Goal: Transaction & Acquisition: Obtain resource

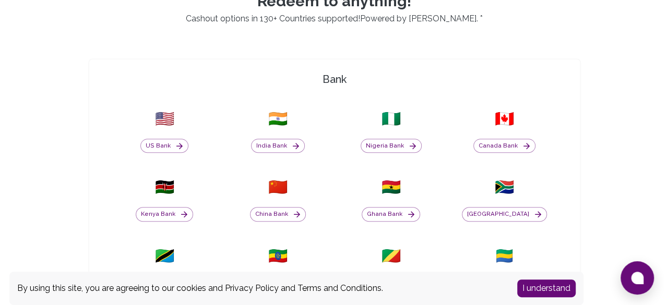
scroll to position [261, 0]
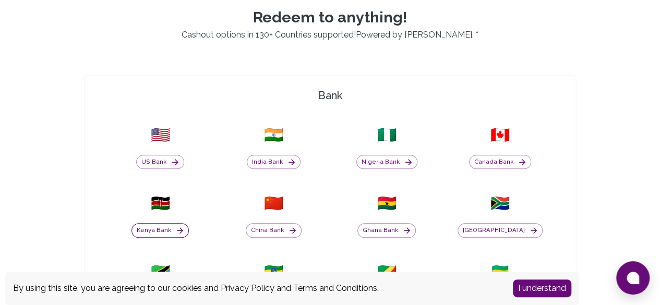
click at [189, 223] on button "Kenya Bank" at bounding box center [160, 230] width 57 height 15
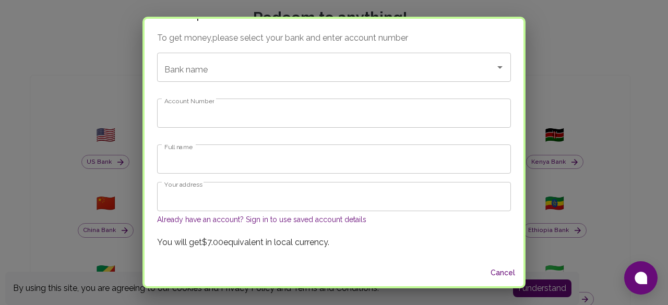
scroll to position [0, 0]
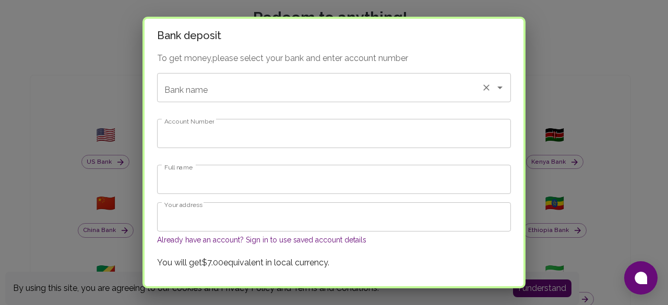
click at [287, 76] on div "Bank name" at bounding box center [334, 87] width 354 height 29
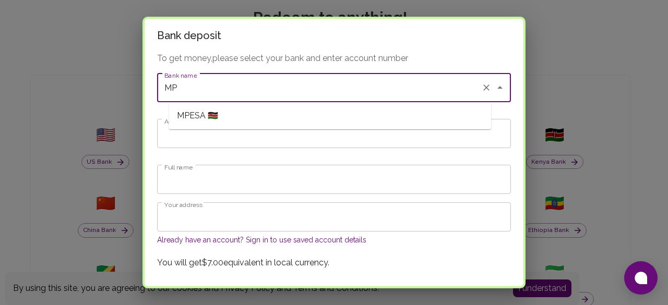
click at [214, 114] on span "MPESA 🇰🇪" at bounding box center [197, 116] width 41 height 13
type input "MPESA"
click at [220, 176] on input "Full name" at bounding box center [334, 179] width 354 height 29
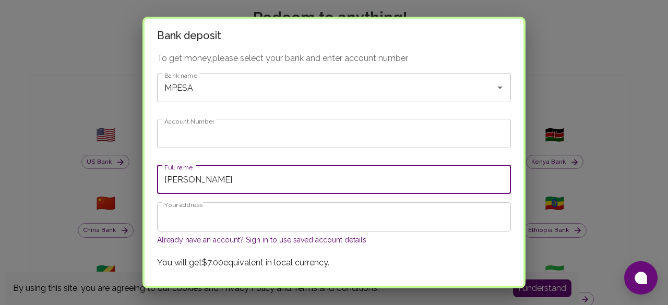
type input "[PERSON_NAME]"
click at [214, 125] on label "Account Number" at bounding box center [189, 121] width 50 height 9
click at [214, 125] on input "Account Number" at bounding box center [334, 133] width 354 height 29
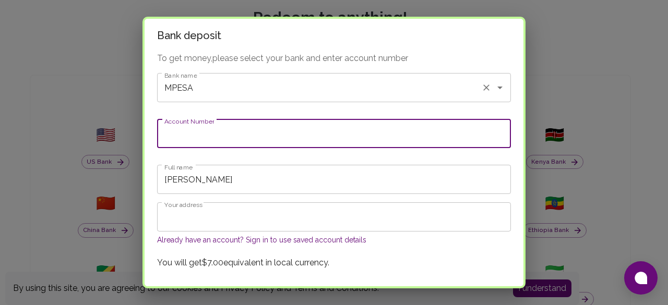
click at [249, 84] on input "MPESA" at bounding box center [319, 88] width 315 height 20
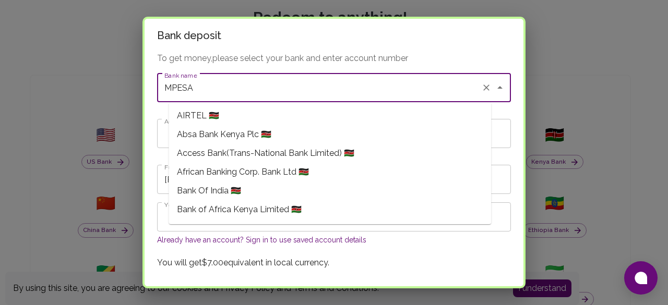
scroll to position [502, 0]
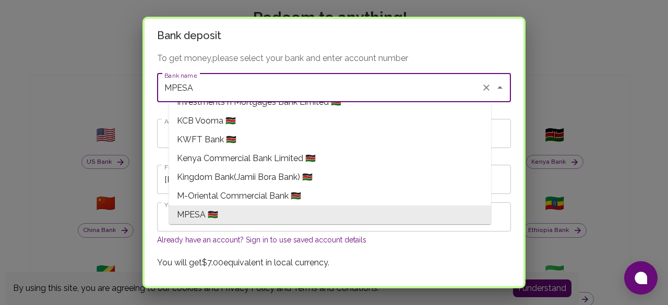
click at [255, 212] on li "MPESA 🇰🇪" at bounding box center [330, 215] width 323 height 19
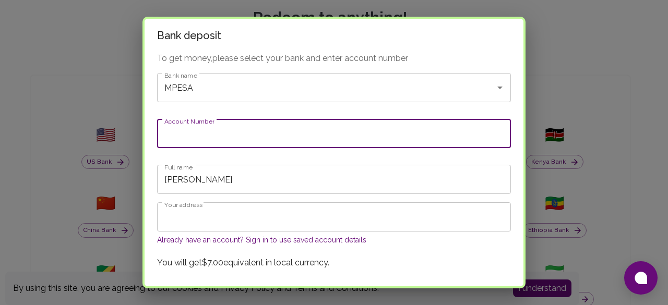
click at [227, 138] on input "Account Number" at bounding box center [334, 133] width 354 height 29
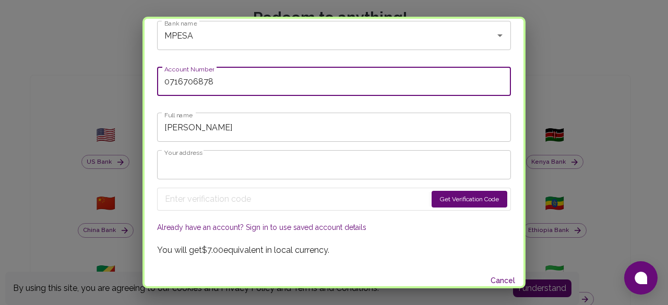
scroll to position [60, 0]
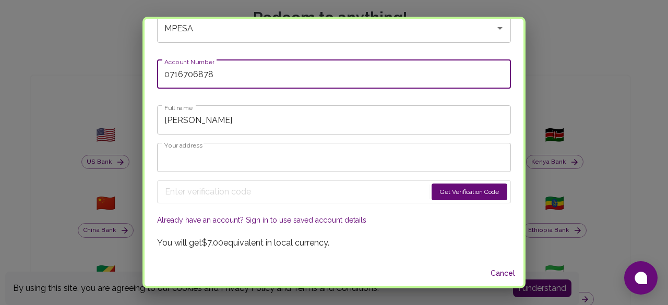
type input "0716706878"
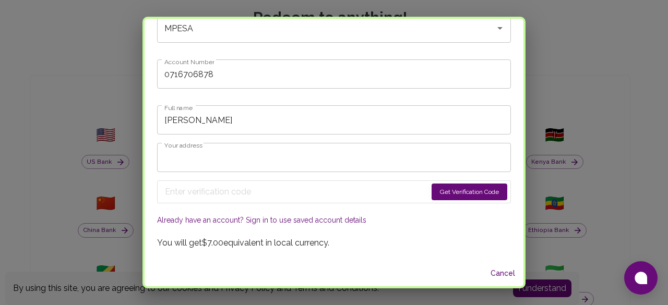
click at [432, 193] on button "Get Verification Code" at bounding box center [470, 192] width 76 height 17
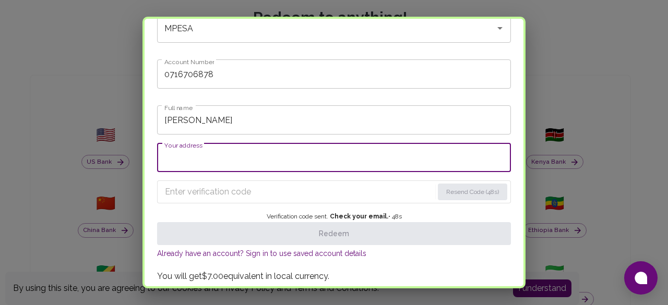
click at [227, 156] on input "Your address" at bounding box center [334, 157] width 354 height 29
click at [218, 201] on form "Resend Code (48s)" at bounding box center [334, 192] width 354 height 23
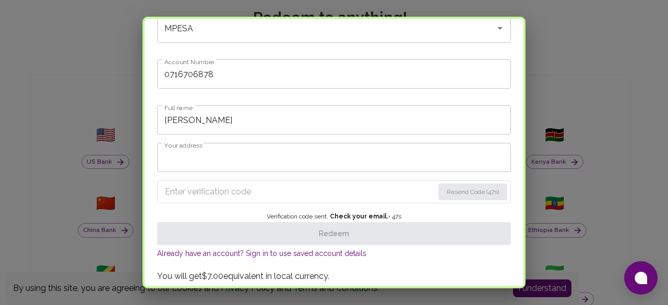
click at [215, 194] on input "Enter verification code" at bounding box center [299, 192] width 269 height 17
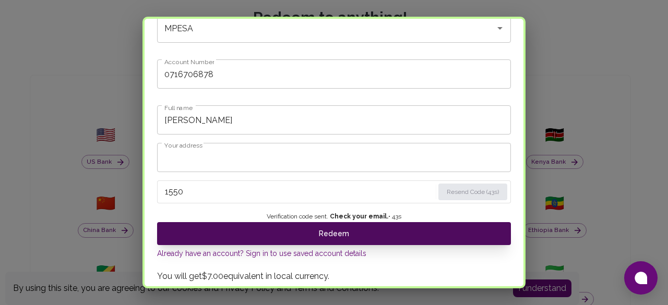
type input "1550"
click at [267, 234] on button "Redeem" at bounding box center [334, 233] width 354 height 23
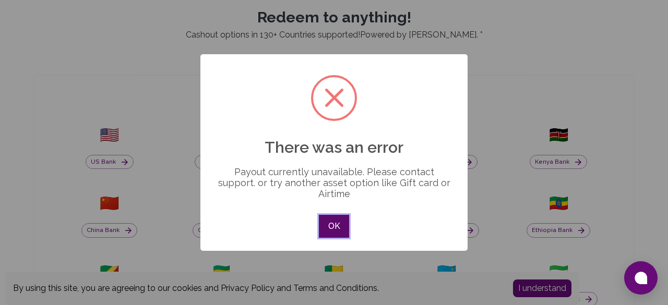
click at [331, 221] on button "OK" at bounding box center [334, 226] width 30 height 23
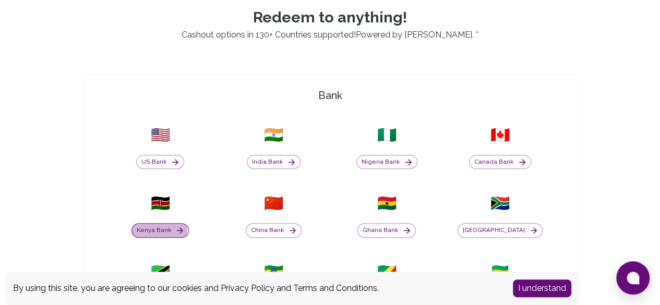
click at [189, 223] on button "Kenya Bank" at bounding box center [160, 230] width 57 height 15
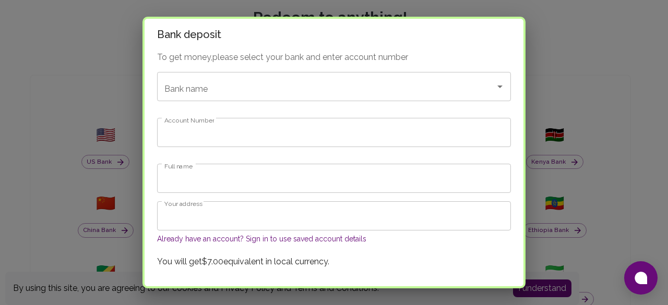
scroll to position [0, 0]
click at [244, 90] on input "Bank name" at bounding box center [319, 88] width 315 height 20
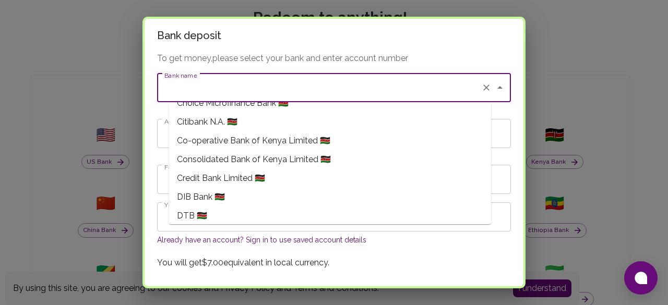
scroll to position [157, 0]
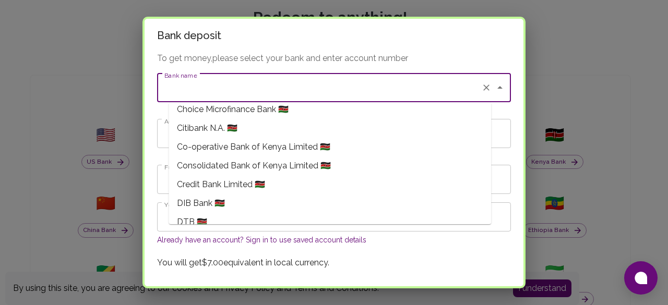
click at [244, 153] on span "Co-operative Bank of Kenya Limited 🇰🇪" at bounding box center [253, 147] width 153 height 13
type input "Co-operative Bank of Kenya Limited"
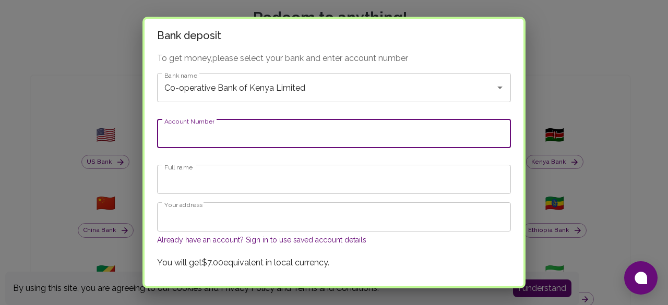
click at [241, 136] on input "Account Number" at bounding box center [334, 133] width 354 height 29
